Goal: Information Seeking & Learning: Check status

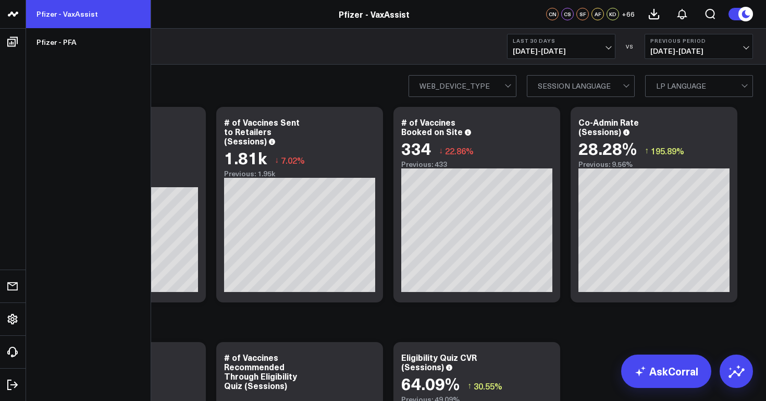
click at [68, 18] on link "Pfizer - VaxAssist" at bounding box center [88, 14] width 125 height 28
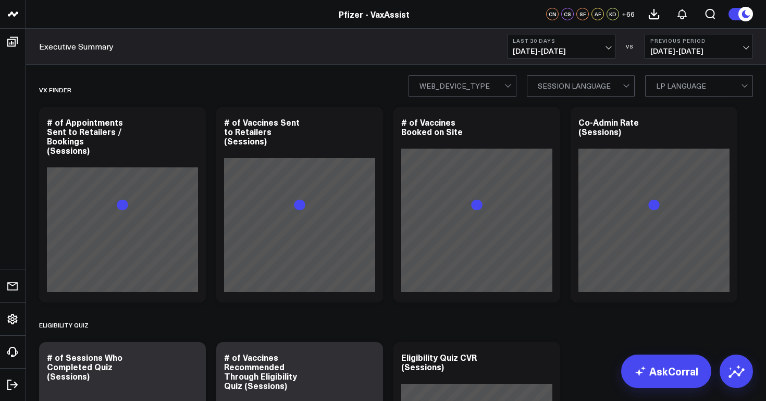
click at [58, 43] on div "Executive Summary Last 30 Days [DATE] - [DATE] VS Previous Period [DATE] - [DAT…" at bounding box center [396, 47] width 740 height 36
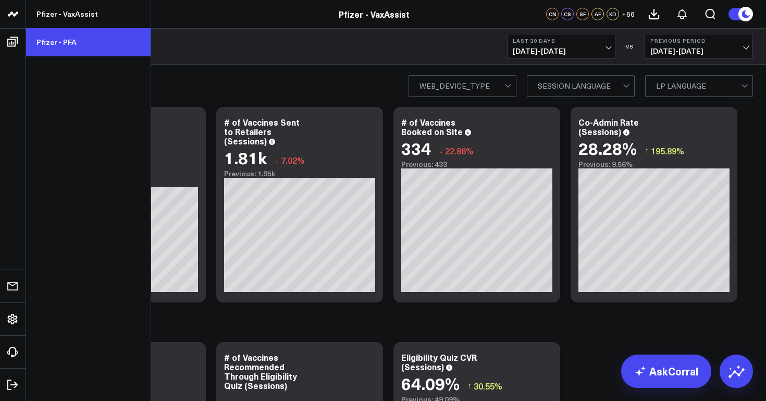
click at [56, 41] on link "Pfizer - PFA" at bounding box center [88, 42] width 125 height 28
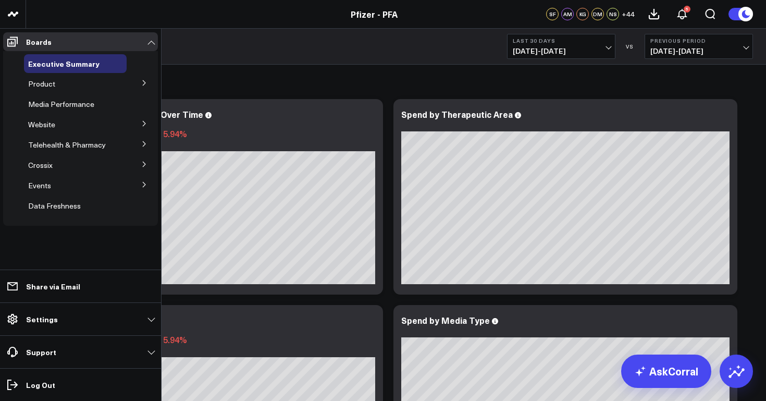
click at [146, 85] on icon at bounding box center [144, 83] width 6 height 6
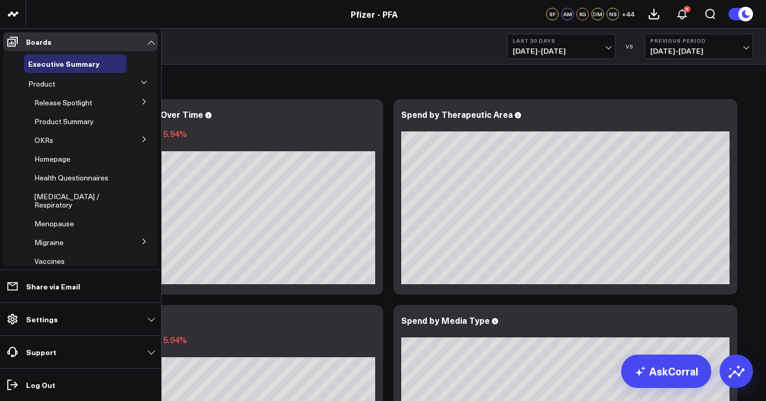
click at [141, 102] on icon at bounding box center [144, 102] width 6 height 6
click at [141, 158] on icon at bounding box center [144, 158] width 6 height 6
click at [85, 157] on span "5.1 Release OKRs" at bounding box center [70, 159] width 58 height 10
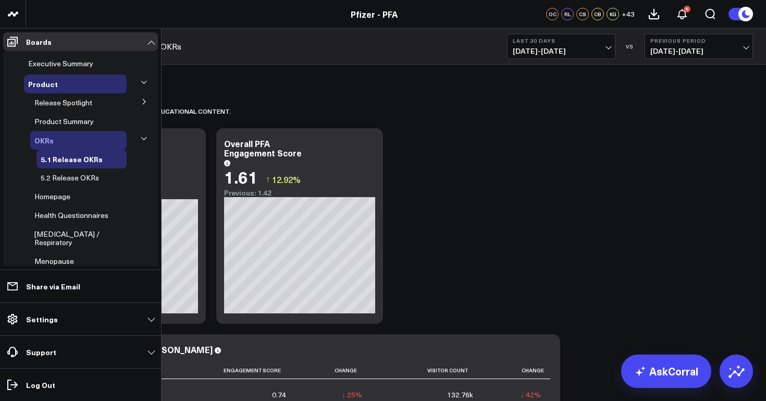
click at [47, 139] on span "OKRs" at bounding box center [43, 140] width 19 height 10
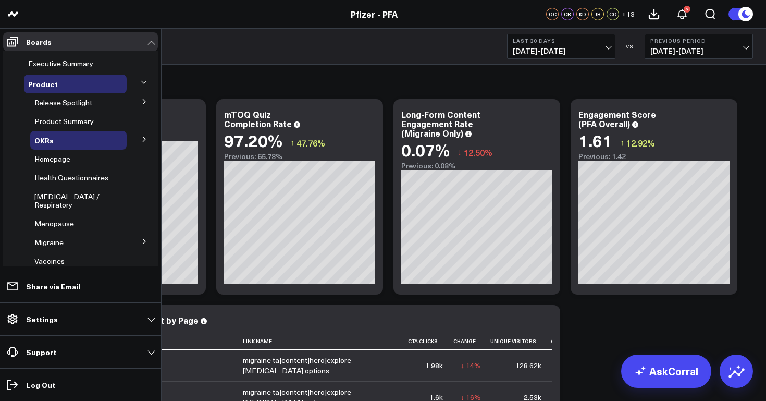
click at [141, 139] on icon at bounding box center [144, 139] width 6 height 6
click at [88, 161] on span "5.1 Release OKRs" at bounding box center [70, 159] width 58 height 10
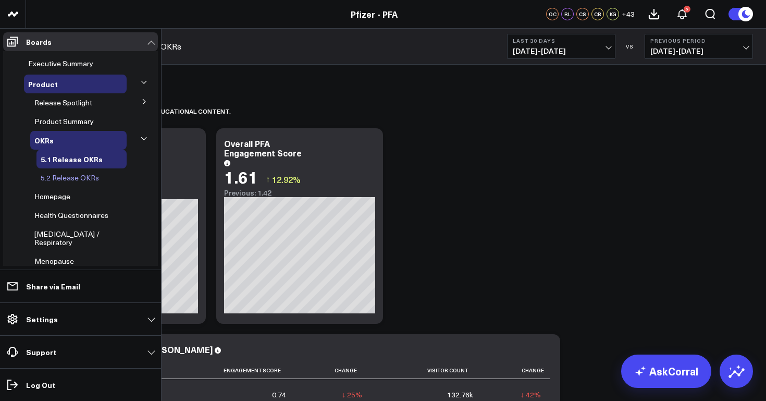
click at [67, 175] on span "5.2 Release OKRs" at bounding box center [70, 178] width 58 height 10
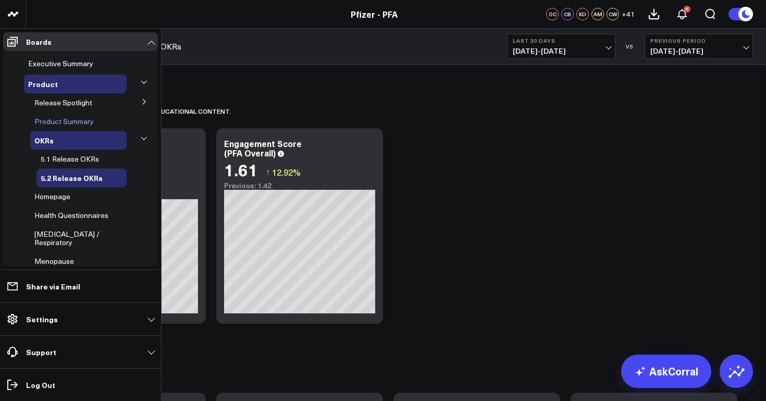
click at [84, 122] on span "Product Summary" at bounding box center [63, 121] width 59 height 10
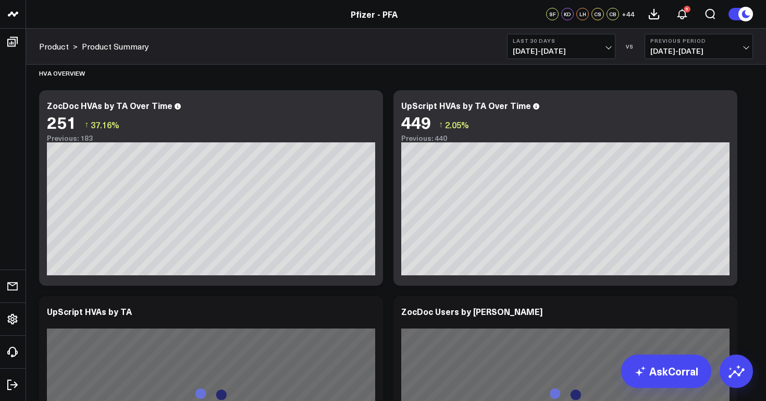
scroll to position [666, 0]
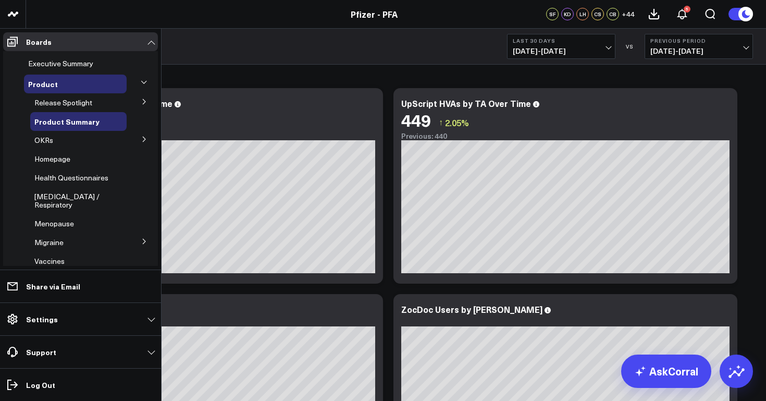
click at [141, 137] on icon at bounding box center [144, 139] width 6 height 6
click at [67, 176] on span "5.2 Release OKRs" at bounding box center [70, 178] width 58 height 10
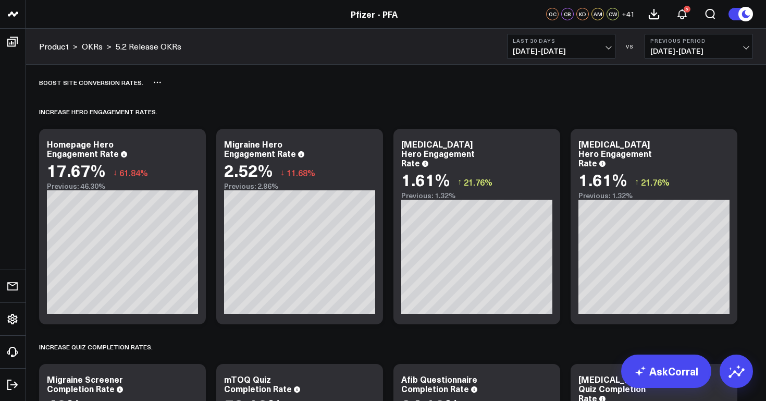
scroll to position [254, 0]
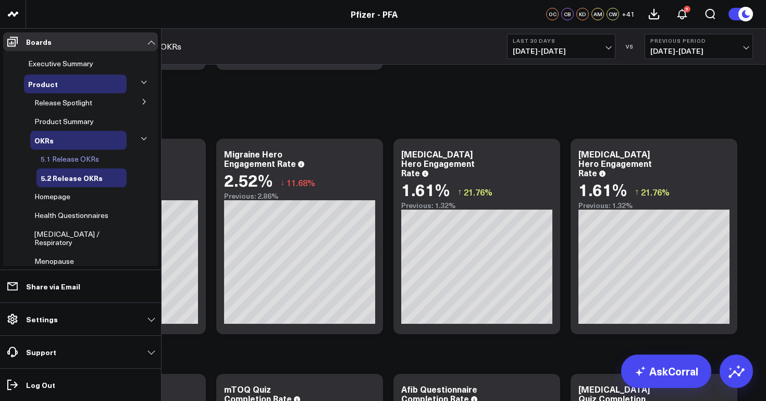
click at [61, 157] on span "5.1 Release OKRs" at bounding box center [70, 159] width 58 height 10
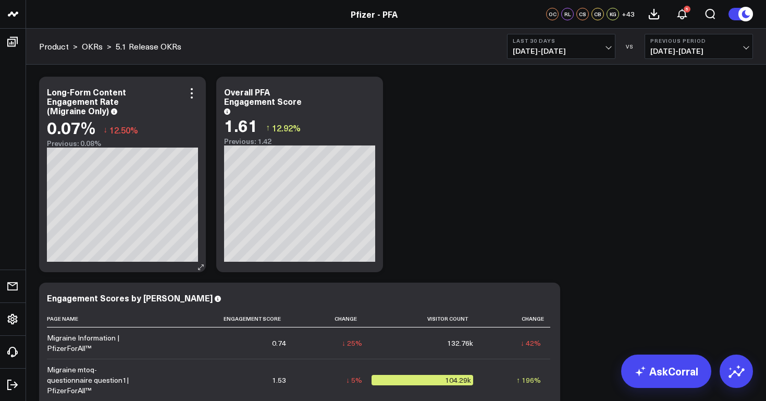
scroll to position [53, 0]
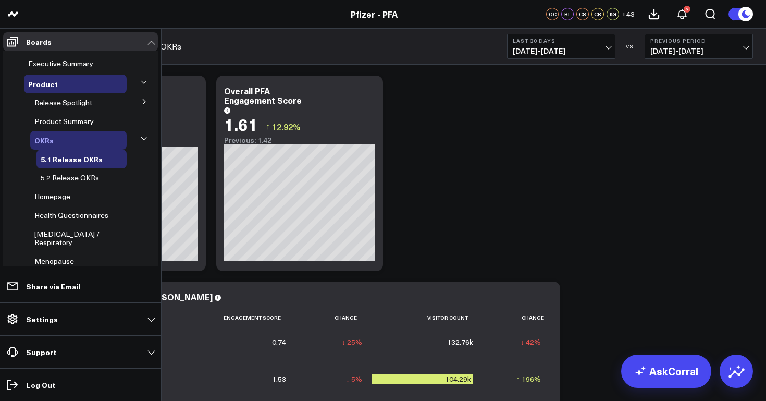
click at [46, 140] on span "OKRs" at bounding box center [43, 140] width 19 height 10
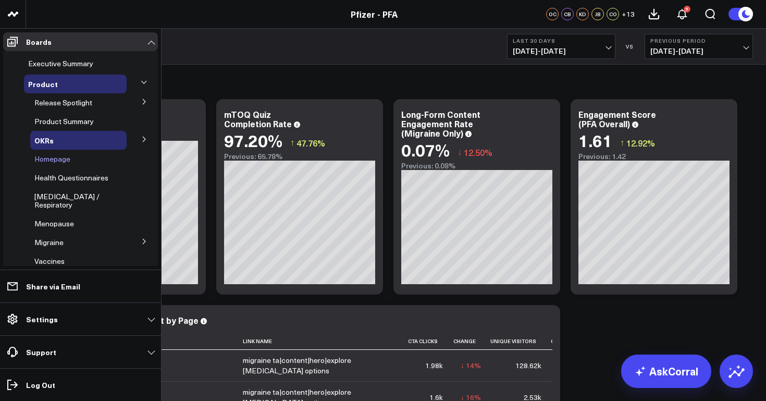
click at [63, 161] on span "Homepage" at bounding box center [52, 159] width 36 height 10
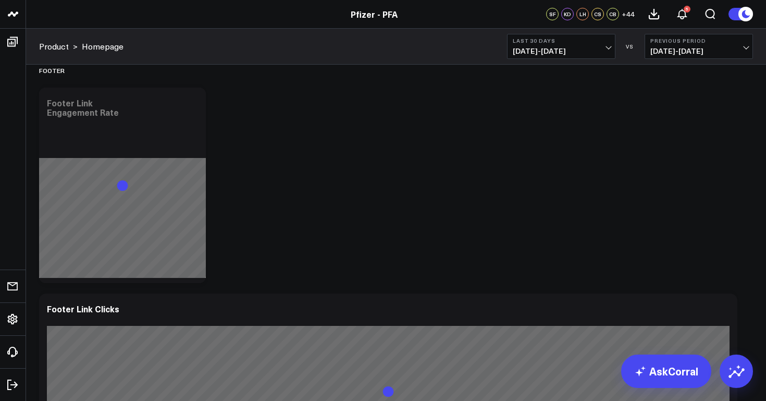
scroll to position [3951, 0]
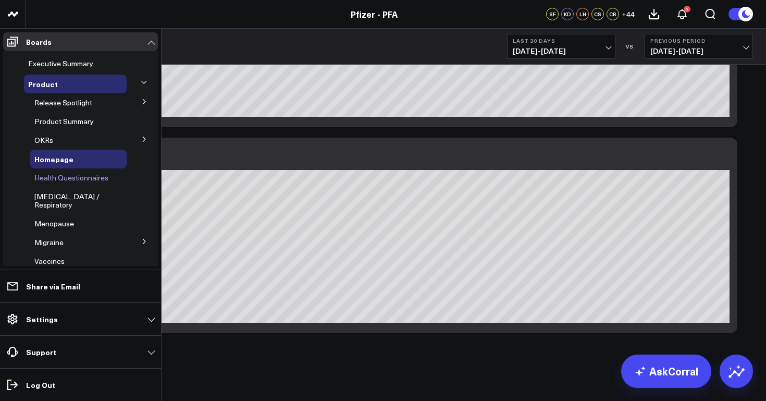
click at [47, 179] on span "Health Questionnaires" at bounding box center [71, 178] width 74 height 10
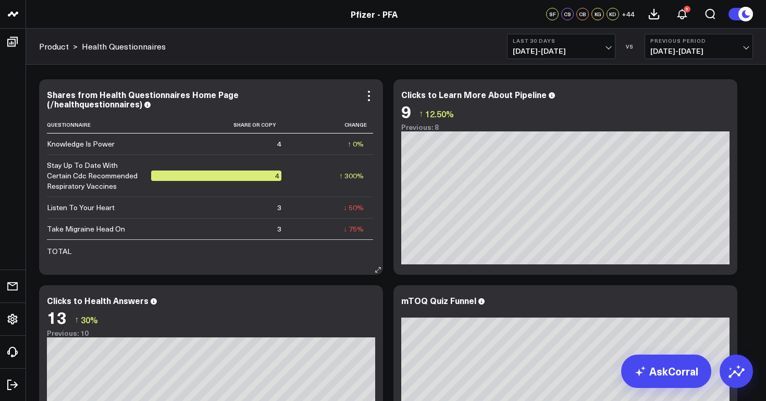
scroll to position [4069, 0]
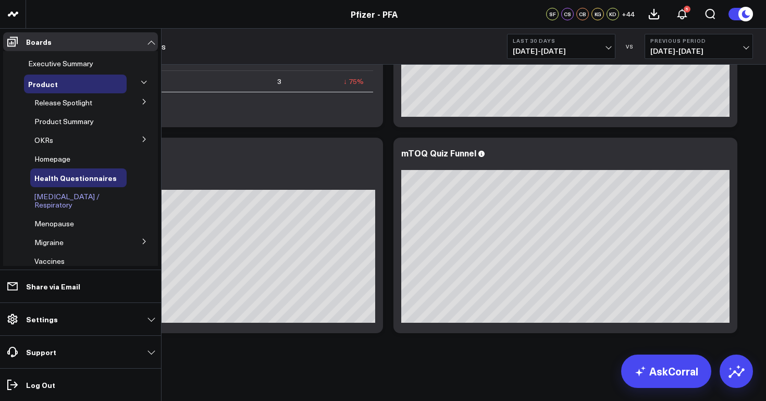
click at [62, 197] on span "[MEDICAL_DATA] / Respiratory" at bounding box center [66, 200] width 65 height 18
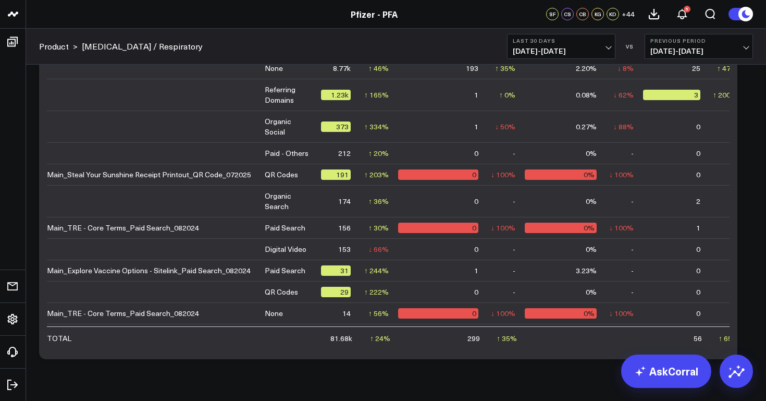
scroll to position [4305, 0]
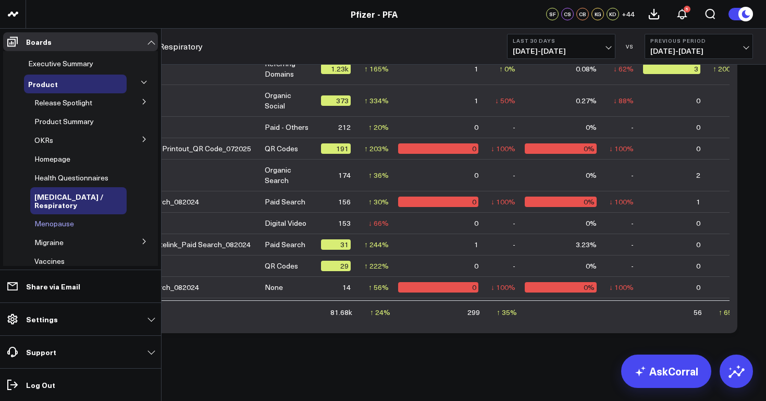
click at [59, 218] on span "Menopause" at bounding box center [54, 223] width 40 height 10
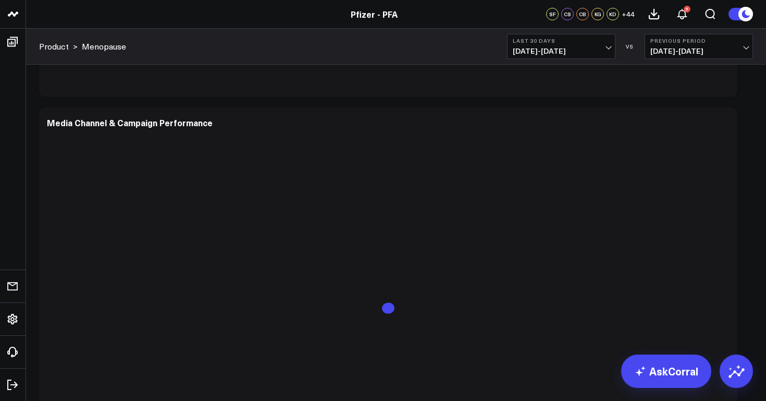
scroll to position [2393, 0]
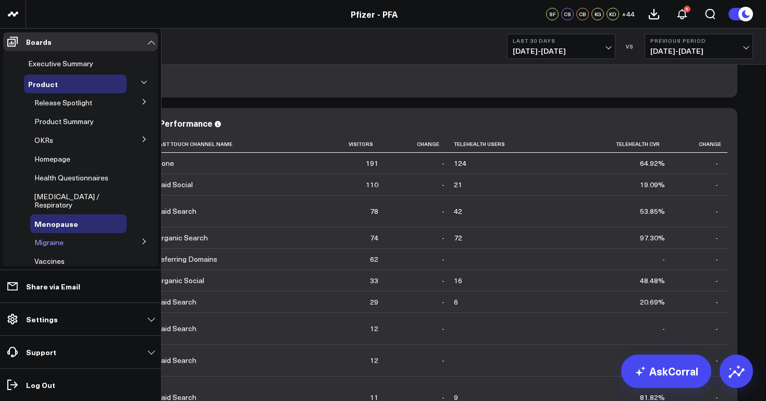
click at [58, 237] on span "Migraine" at bounding box center [48, 242] width 29 height 10
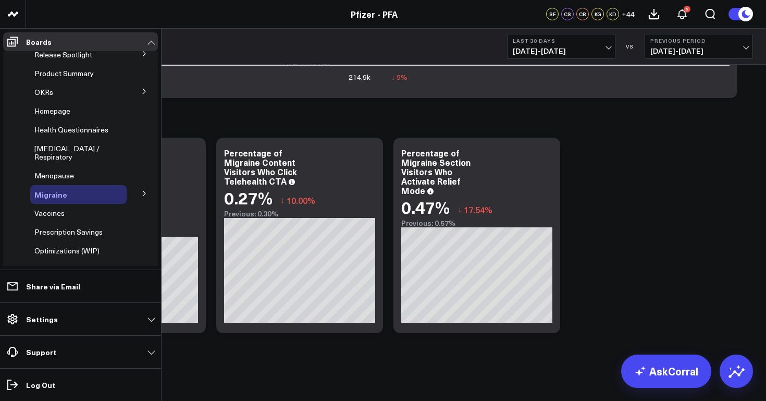
scroll to position [49, 0]
click at [138, 188] on button at bounding box center [144, 192] width 27 height 16
click at [55, 207] on span "mTOQ" at bounding box center [52, 212] width 22 height 10
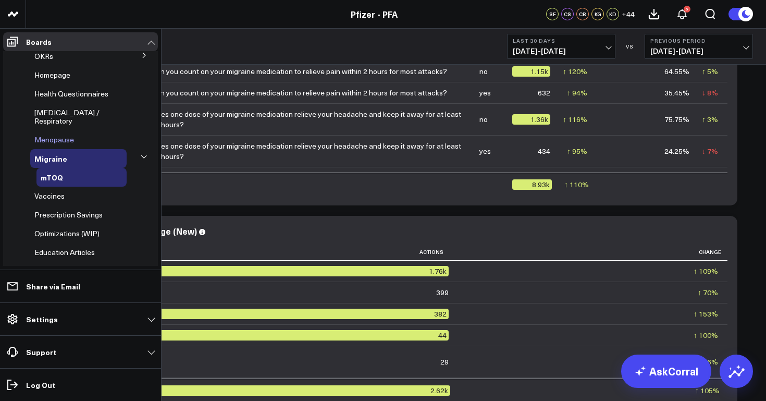
scroll to position [86, 0]
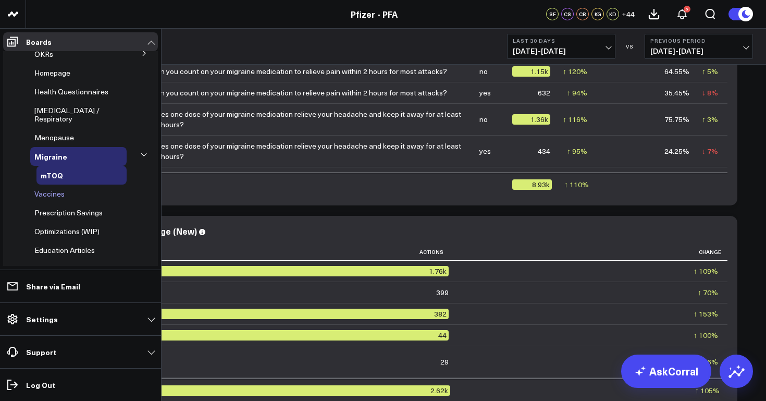
click at [60, 189] on span "Vaccines" at bounding box center [49, 194] width 30 height 10
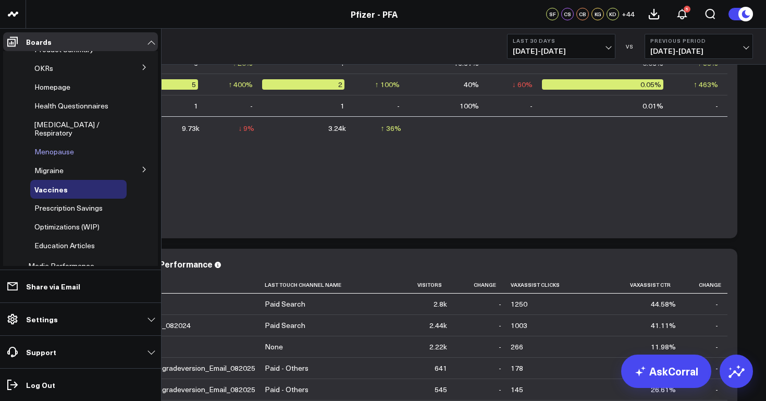
scroll to position [74, 0]
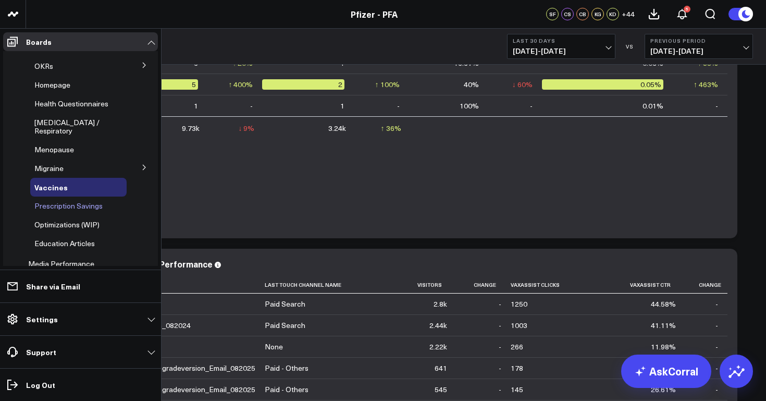
click at [70, 201] on span "Prescription Savings" at bounding box center [68, 206] width 68 height 10
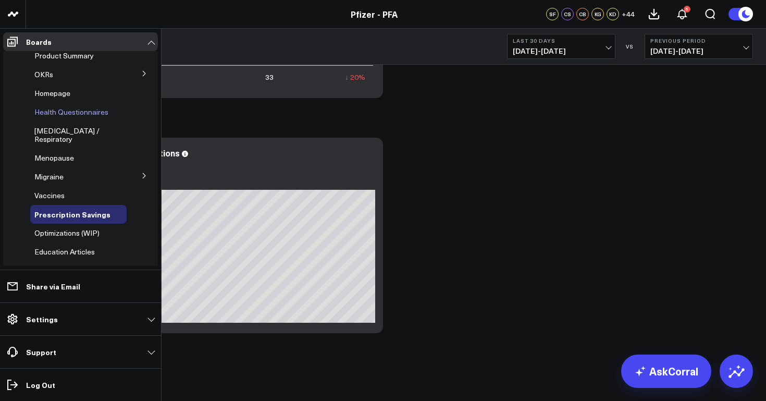
scroll to position [106, 0]
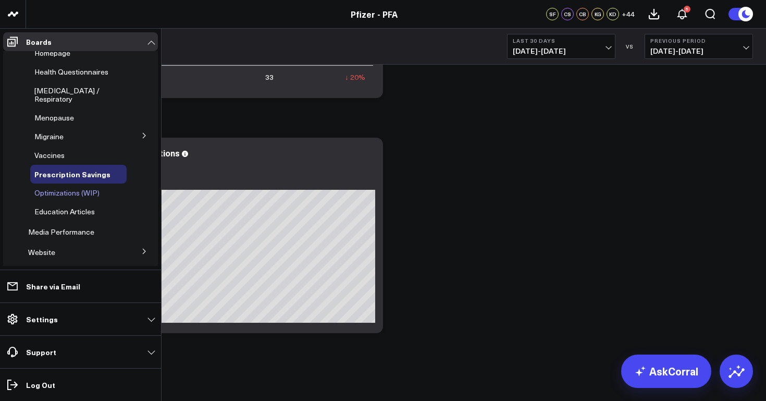
click at [82, 188] on span "Optimizations (WIP)" at bounding box center [66, 193] width 65 height 10
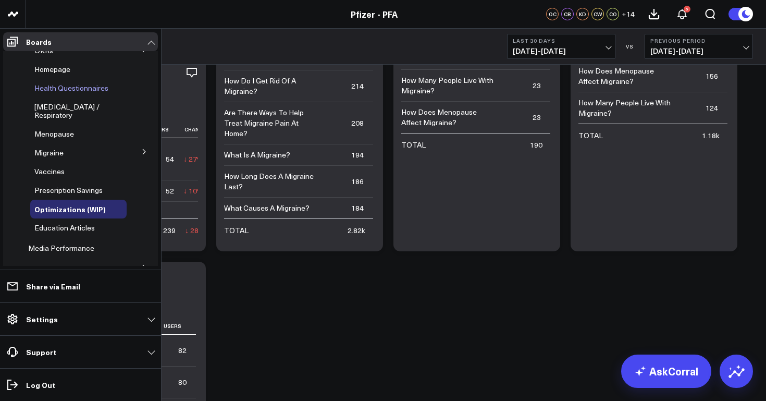
scroll to position [99, 0]
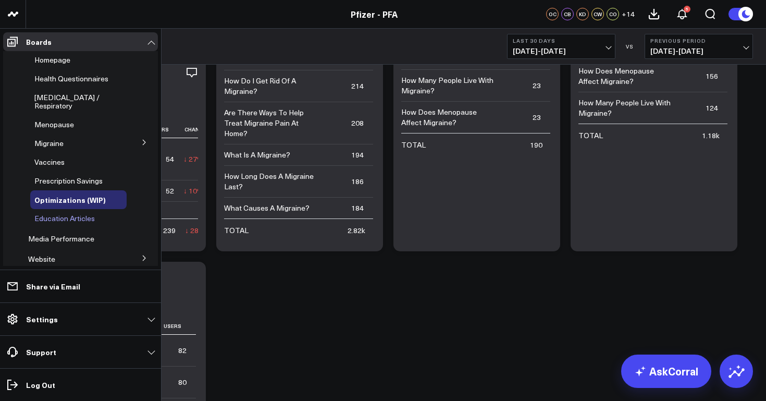
click at [87, 213] on span "Education Articles" at bounding box center [64, 218] width 60 height 10
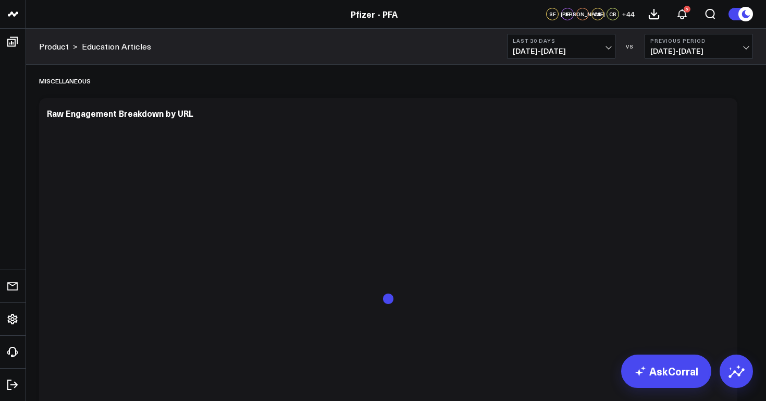
scroll to position [1899, 0]
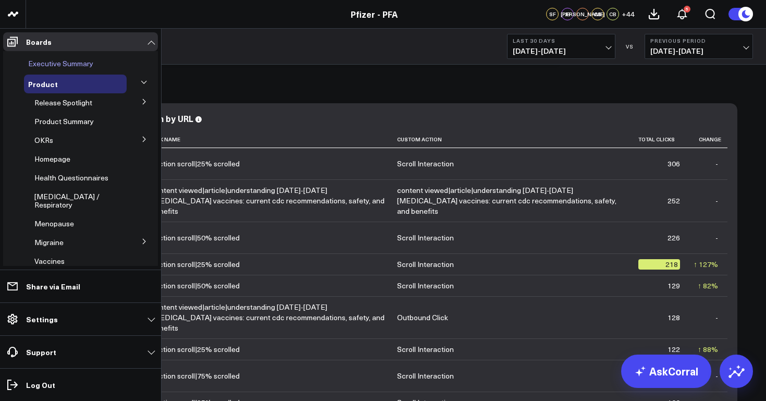
click at [57, 63] on span "Executive Summary" at bounding box center [60, 63] width 65 height 10
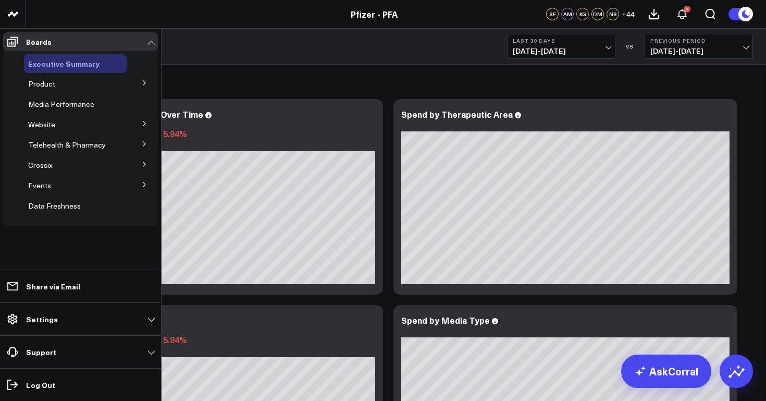
click at [57, 65] on span "Executive Summary" at bounding box center [63, 63] width 71 height 10
click at [144, 83] on icon at bounding box center [144, 83] width 6 height 6
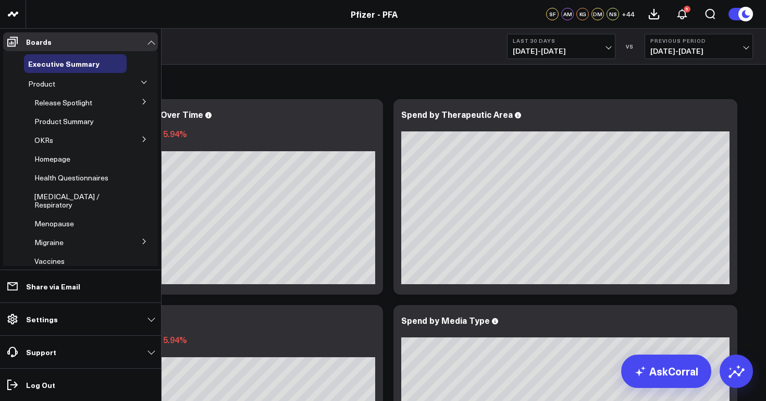
click at [141, 100] on icon at bounding box center [144, 102] width 6 height 6
click at [82, 103] on span "Release Spotlight" at bounding box center [63, 102] width 58 height 10
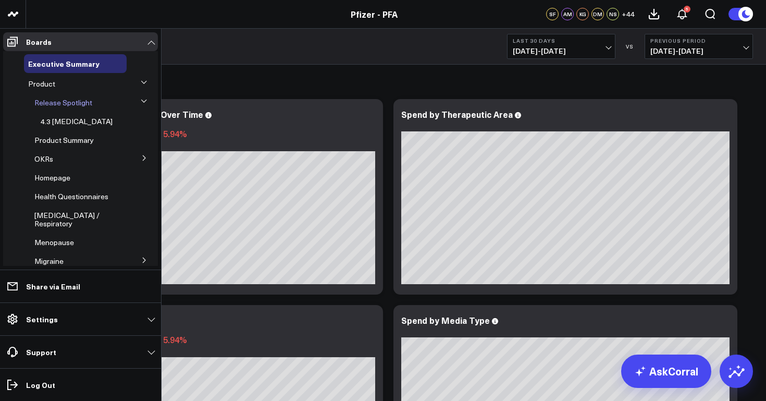
click at [57, 101] on span "Release Spotlight" at bounding box center [63, 102] width 58 height 10
click at [59, 120] on span "4.3 [MEDICAL_DATA]" at bounding box center [77, 121] width 72 height 10
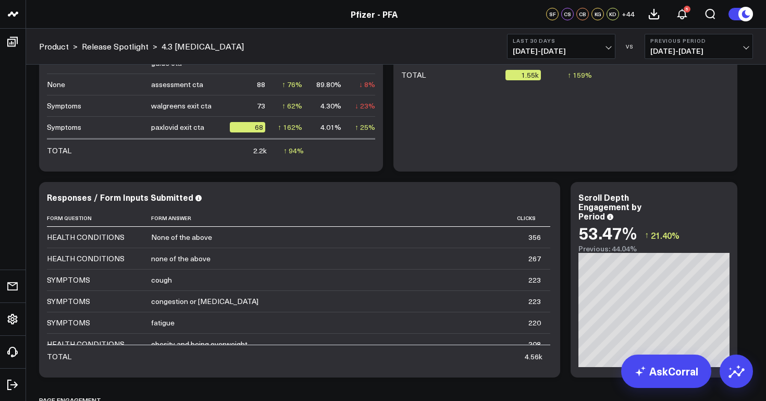
scroll to position [4167, 0]
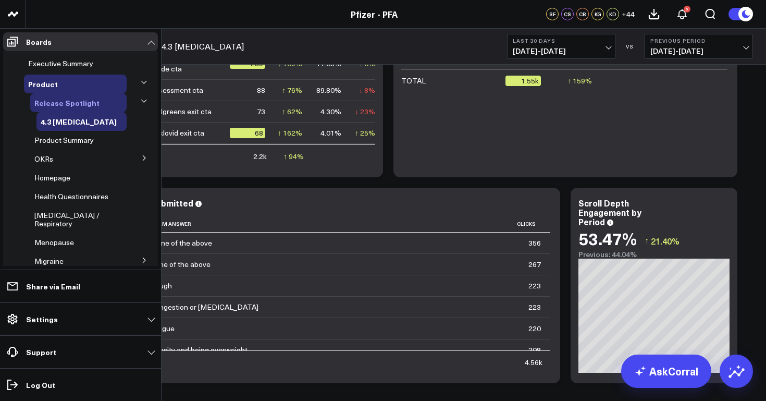
click at [70, 103] on span "Release Spotlight" at bounding box center [66, 102] width 65 height 10
click at [142, 81] on button at bounding box center [145, 82] width 16 height 27
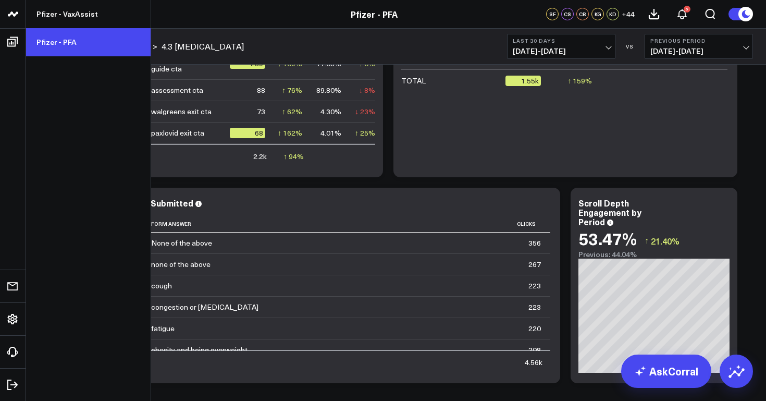
click at [62, 38] on link "Pfizer - PFA" at bounding box center [88, 42] width 125 height 28
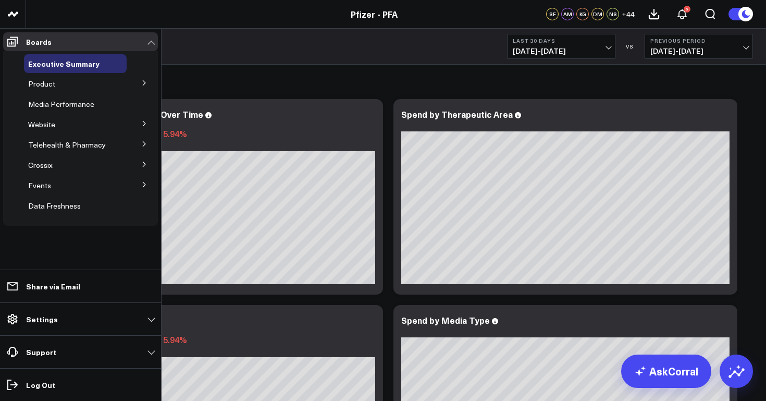
click at [142, 83] on icon at bounding box center [144, 83] width 6 height 6
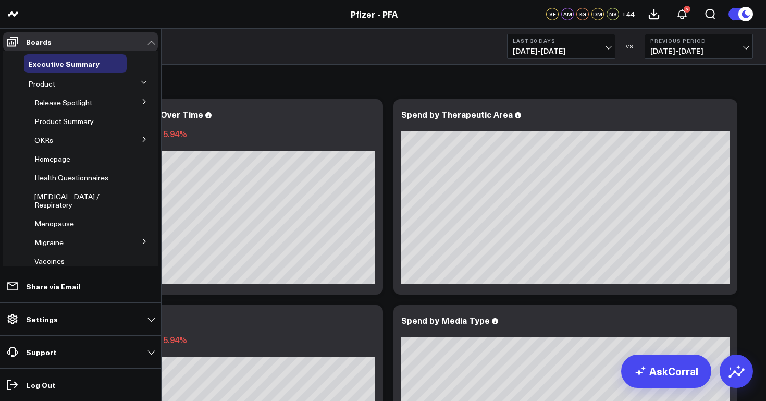
click at [141, 101] on icon at bounding box center [144, 102] width 6 height 6
click at [83, 139] on span "Product Summary" at bounding box center [63, 140] width 59 height 10
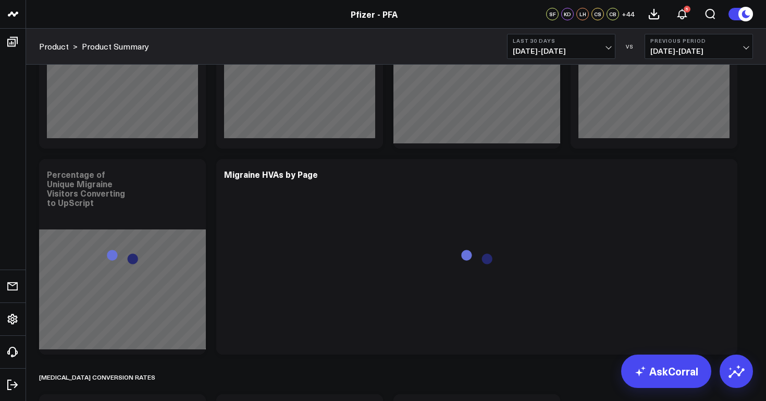
scroll to position [4556, 0]
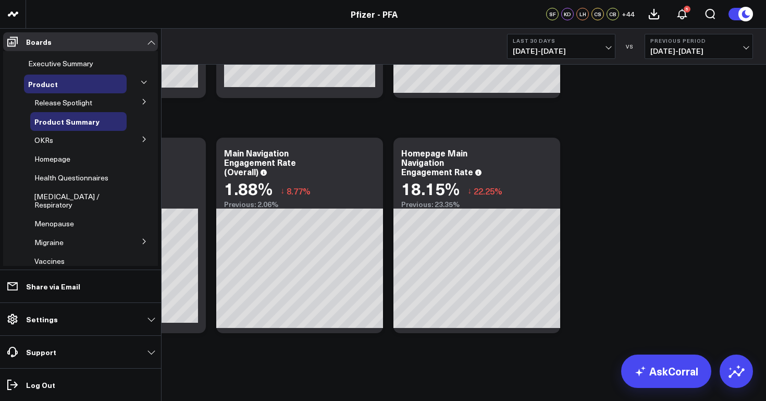
click at [141, 140] on icon at bounding box center [144, 139] width 6 height 6
click at [41, 137] on span "OKRs" at bounding box center [43, 140] width 19 height 10
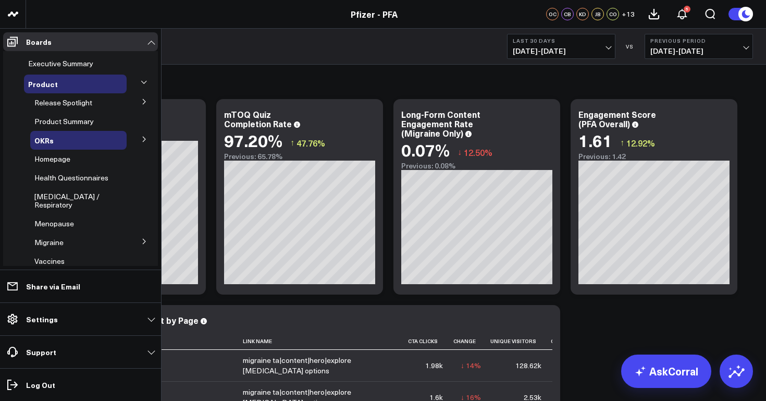
click at [141, 138] on icon at bounding box center [144, 139] width 6 height 6
click at [44, 140] on span "OKRs" at bounding box center [43, 140] width 19 height 10
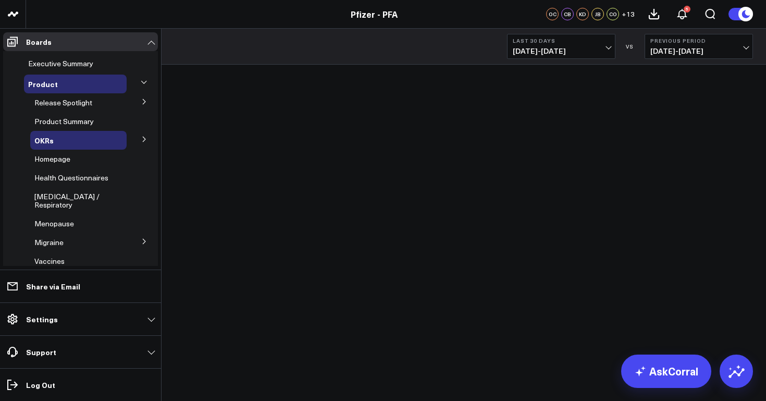
click at [141, 142] on icon at bounding box center [144, 139] width 6 height 6
click at [83, 162] on span "5.1 Release OKRs" at bounding box center [70, 159] width 58 height 10
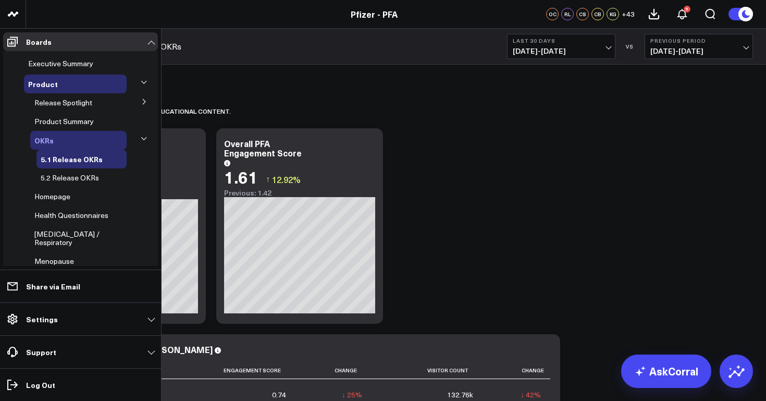
click at [46, 138] on span "OKRs" at bounding box center [43, 140] width 19 height 10
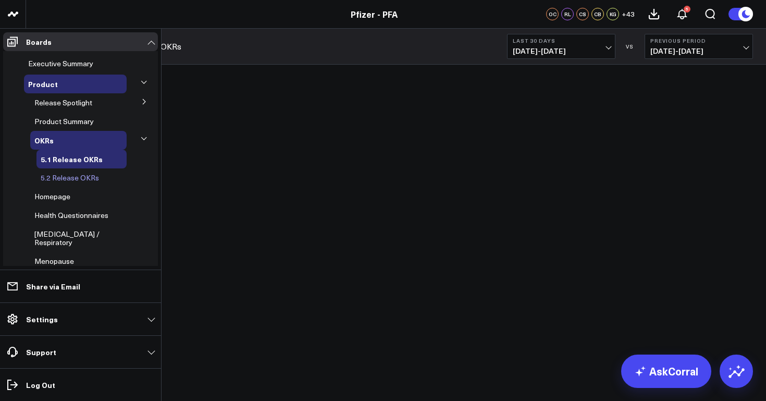
click at [62, 176] on span "5.2 Release OKRs" at bounding box center [70, 178] width 58 height 10
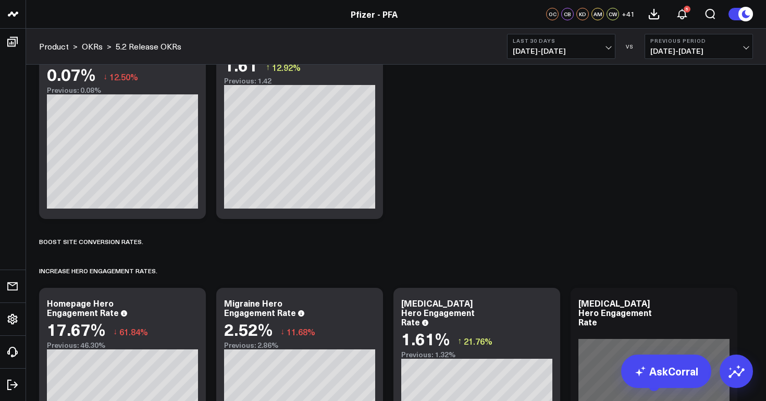
scroll to position [223, 0]
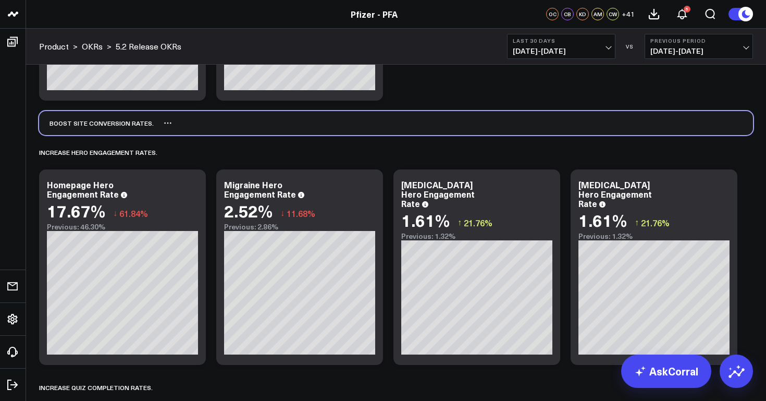
click at [121, 126] on div "Boost site conversion rates. ​" at bounding box center [97, 123] width 116 height 24
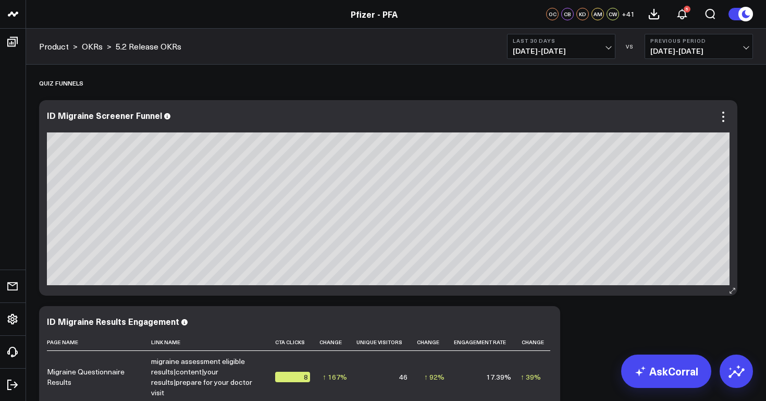
scroll to position [0, 0]
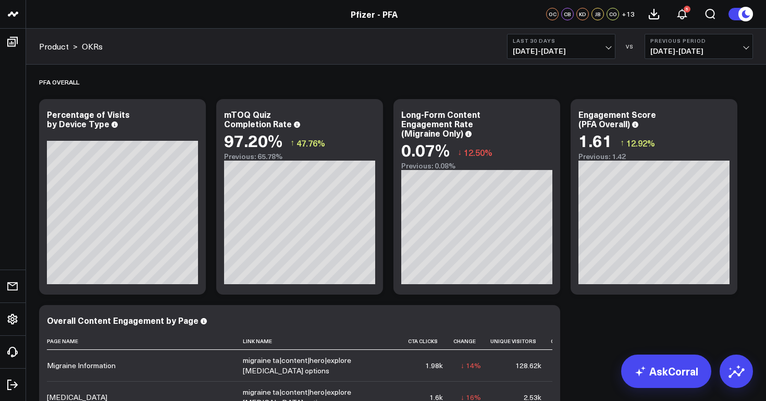
click at [576, 51] on span "07/19/25 - 08/17/25" at bounding box center [561, 51] width 97 height 8
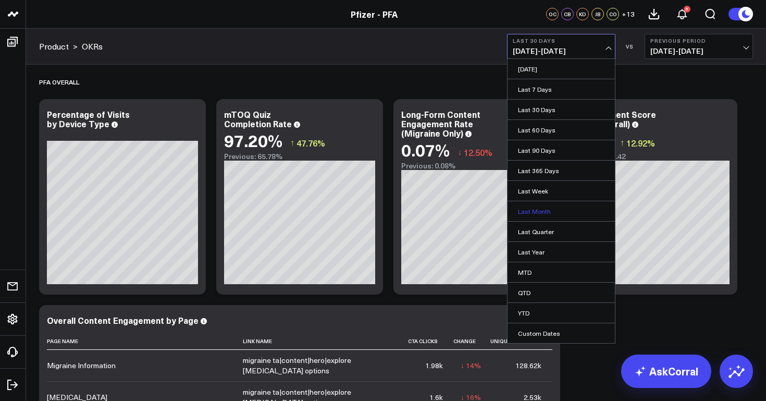
click at [533, 214] on link "Last Month" at bounding box center [561, 211] width 107 height 20
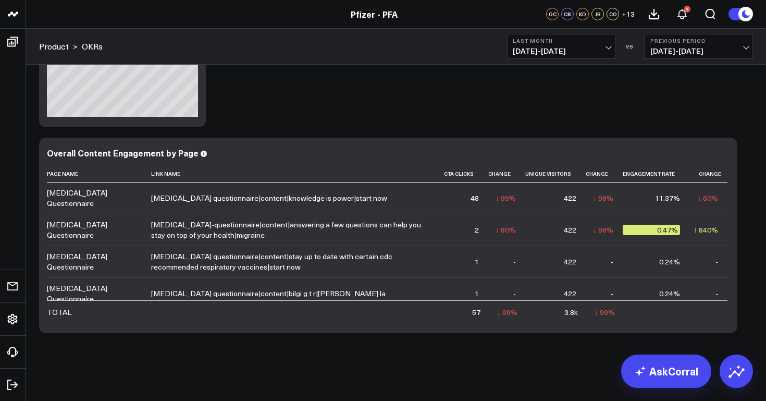
scroll to position [3397, 0]
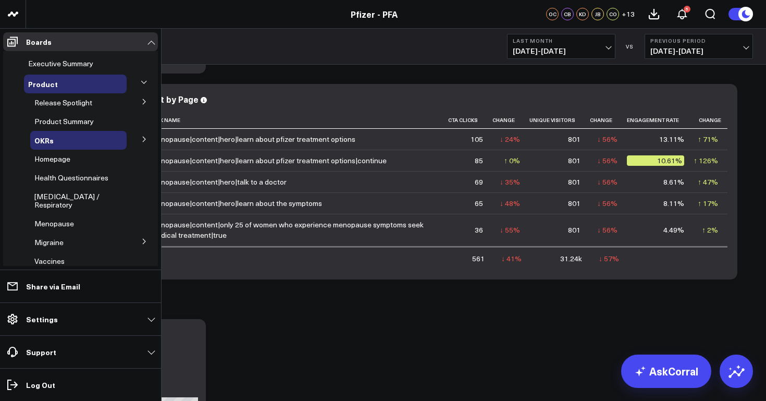
click at [141, 142] on icon at bounding box center [144, 139] width 6 height 6
click at [79, 162] on span "5.1 Release OKRs" at bounding box center [70, 159] width 58 height 10
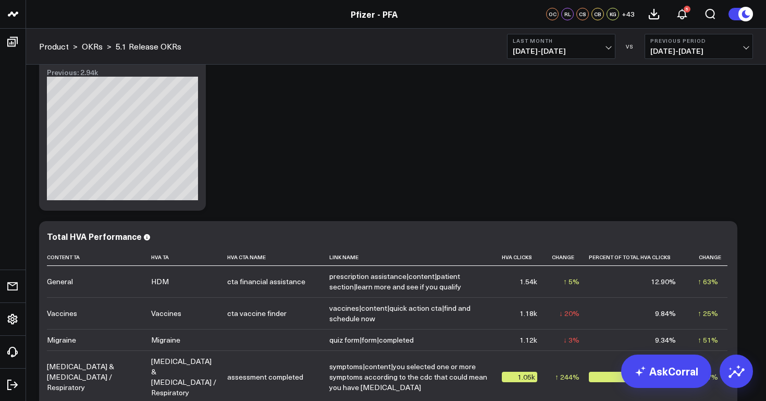
scroll to position [1055, 0]
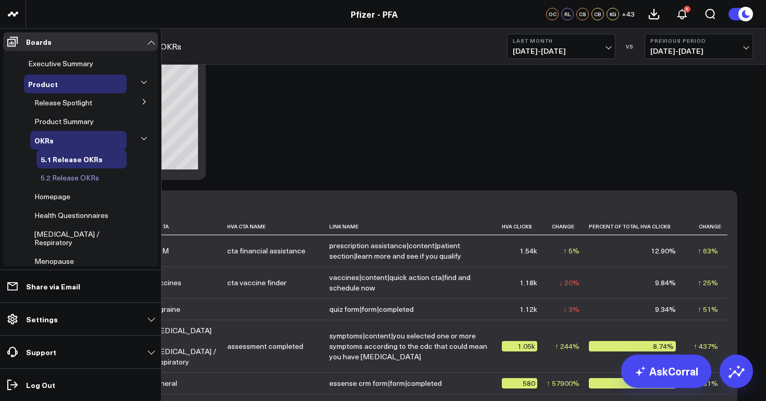
click at [67, 178] on span "5.2 Release OKRs" at bounding box center [70, 178] width 58 height 10
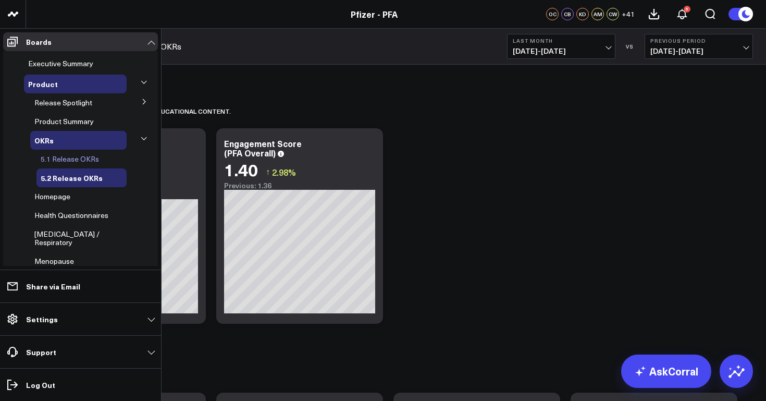
click at [92, 155] on span "5.1 Release OKRs" at bounding box center [70, 159] width 58 height 10
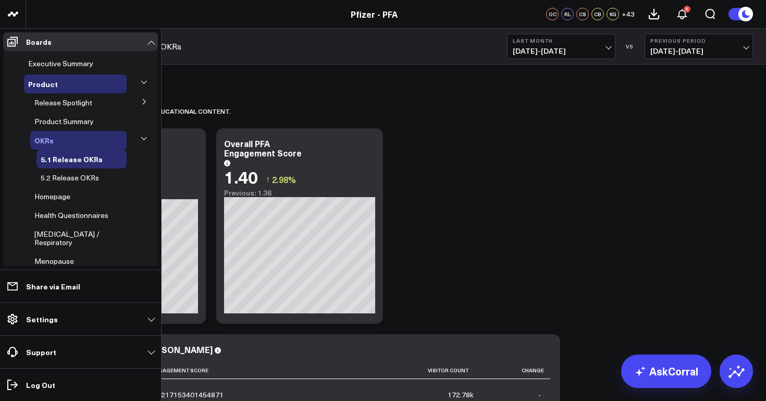
click at [44, 141] on span "OKRs" at bounding box center [43, 140] width 19 height 10
